Goal: Information Seeking & Learning: Learn about a topic

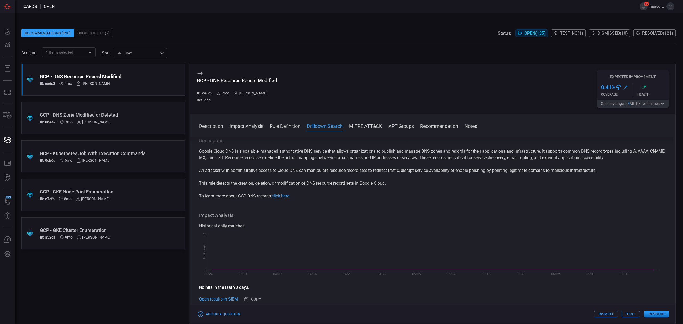
scroll to position [182, 0]
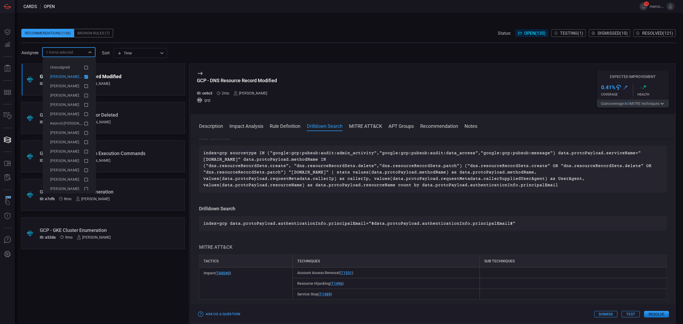
click at [81, 51] on input "text" at bounding box center [79, 52] width 12 height 7
click at [84, 76] on icon at bounding box center [86, 77] width 4 height 4
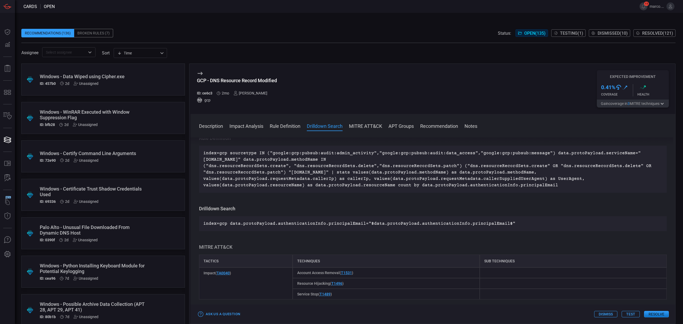
click at [321, 1] on span at bounding box center [344, 6] width 579 height 13
click at [322, 22] on span at bounding box center [348, 25] width 655 height 8
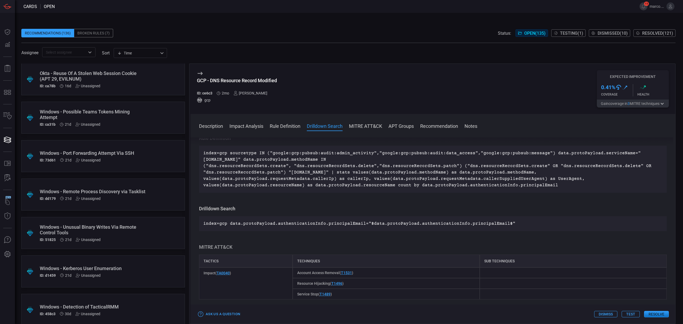
scroll to position [1922, 0]
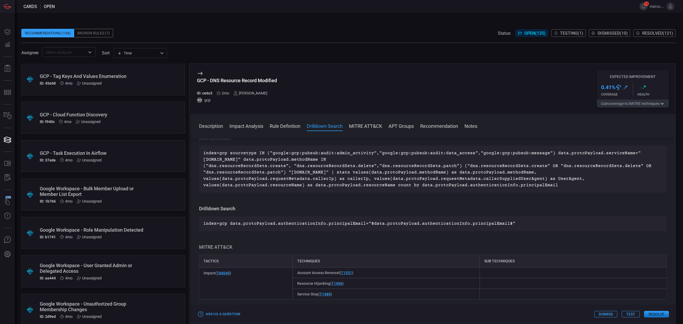
click at [568, 32] on span "Testing ( 1 )" at bounding box center [571, 33] width 23 height 5
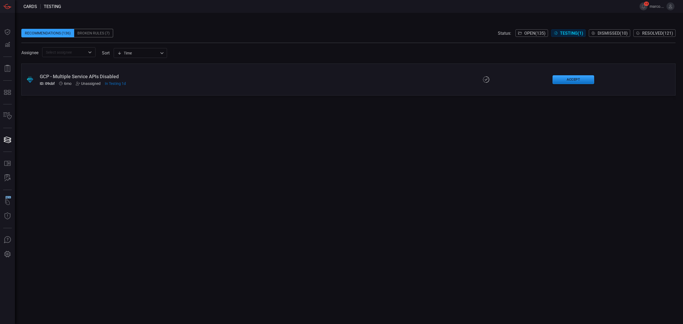
click at [58, 56] on input "text" at bounding box center [64, 52] width 41 height 7
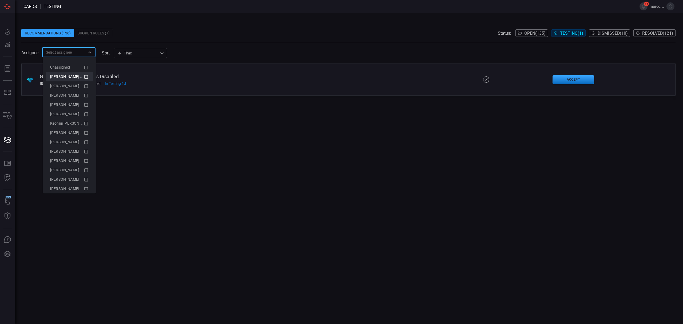
click at [84, 75] on icon at bounding box center [86, 77] width 4 height 4
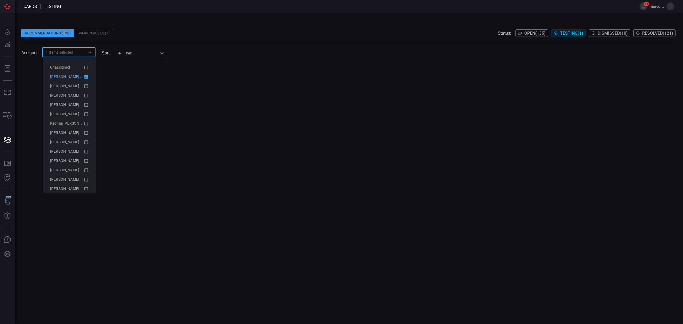
click at [84, 75] on icon at bounding box center [86, 77] width 4 height 4
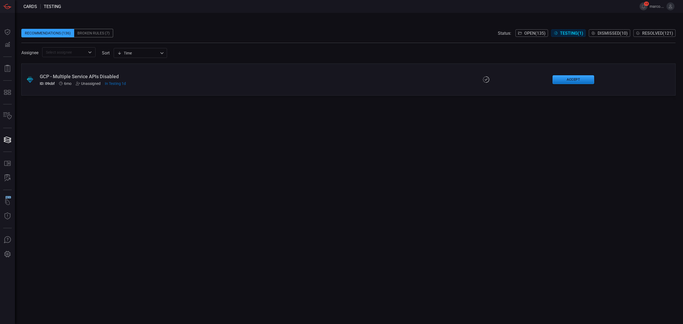
click at [447, 26] on span at bounding box center [348, 25] width 655 height 8
click at [619, 32] on span "Dismissed ( 10 )" at bounding box center [613, 33] width 30 height 5
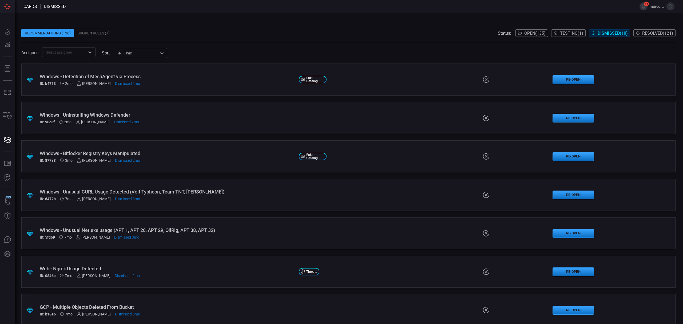
click at [656, 33] on span "Resolved ( 121 )" at bounding box center [658, 33] width 31 height 5
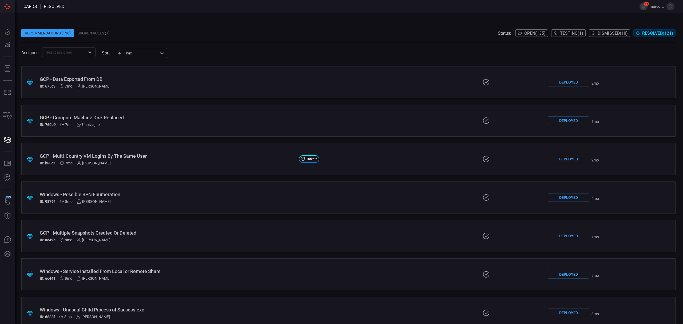
scroll to position [3611, 0]
click at [114, 196] on div "GCP - Workload Identity Pool Enumeration" at bounding box center [167, 195] width 255 height 6
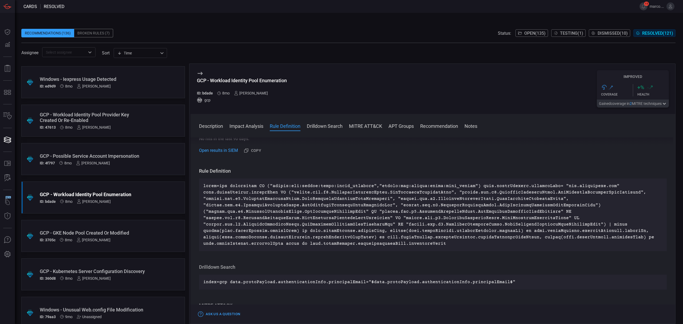
scroll to position [178, 0]
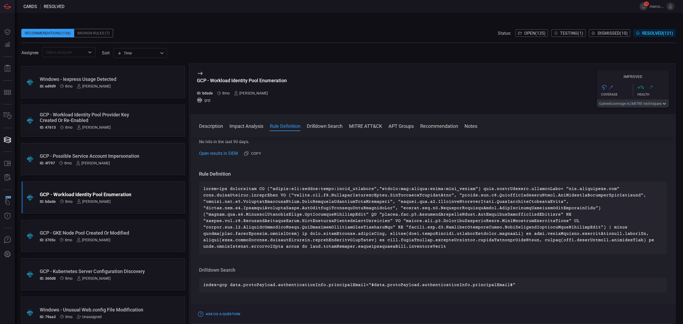
click at [525, 35] on span "Open ( 135 )" at bounding box center [535, 33] width 21 height 5
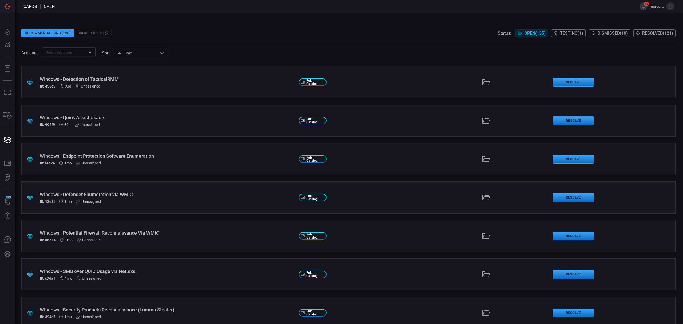
scroll to position [1804, 0]
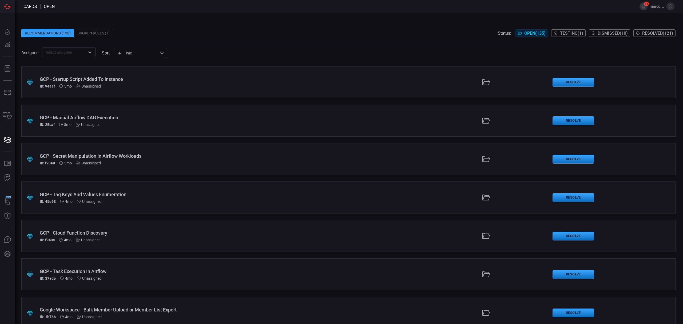
click at [124, 193] on div "GCP - Tag Keys And Values Enumeration" at bounding box center [167, 195] width 255 height 6
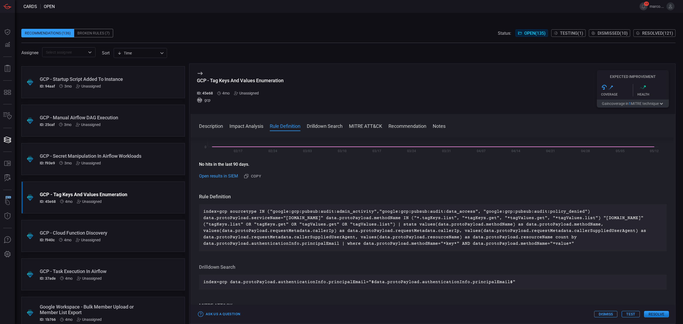
scroll to position [2266, 0]
click at [121, 196] on div "GCP - IAM Enumeration" at bounding box center [93, 195] width 107 height 6
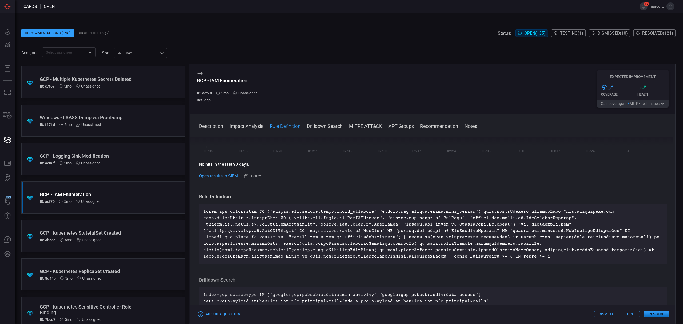
scroll to position [3496, 0]
click at [493, 172] on div "Open results in SIEM Copy" at bounding box center [433, 176] width 468 height 9
